Goal: Check status: Check status

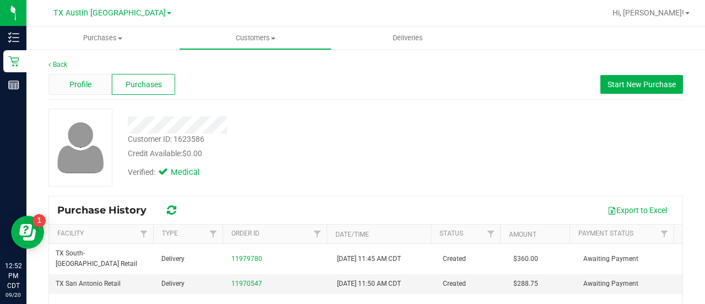
click at [82, 82] on span "Profile" at bounding box center [80, 85] width 22 height 12
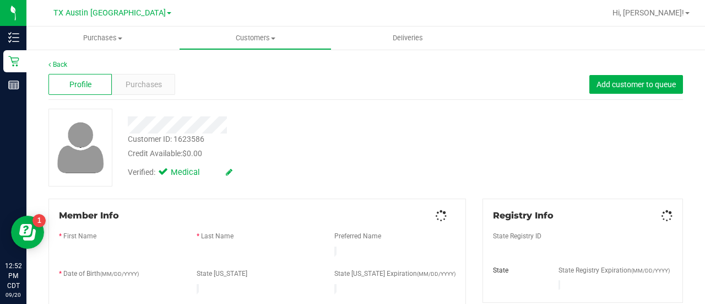
click at [144, 82] on span "Purchases" at bounding box center [144, 85] width 36 height 12
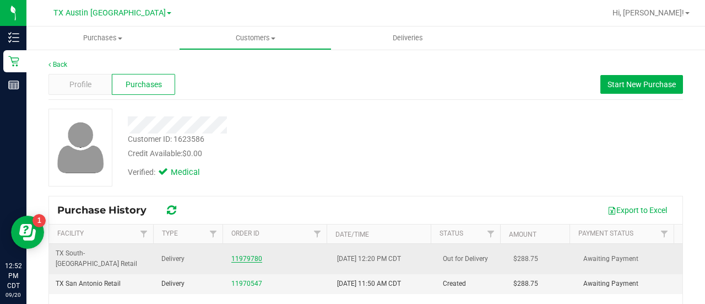
click at [247, 256] on link "11979780" at bounding box center [246, 259] width 31 height 8
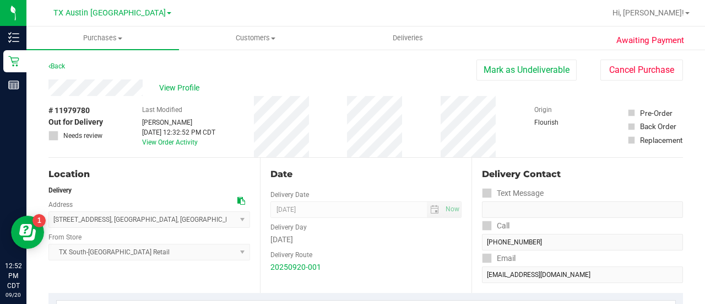
click at [132, 139] on div "# 11979780 Out for Delivery Needs review Last Modified [PERSON_NAME] [DATE] 12:…" at bounding box center [365, 126] width 635 height 61
click at [187, 90] on span "View Profile" at bounding box center [181, 88] width 44 height 12
